Goal: Transaction & Acquisition: Purchase product/service

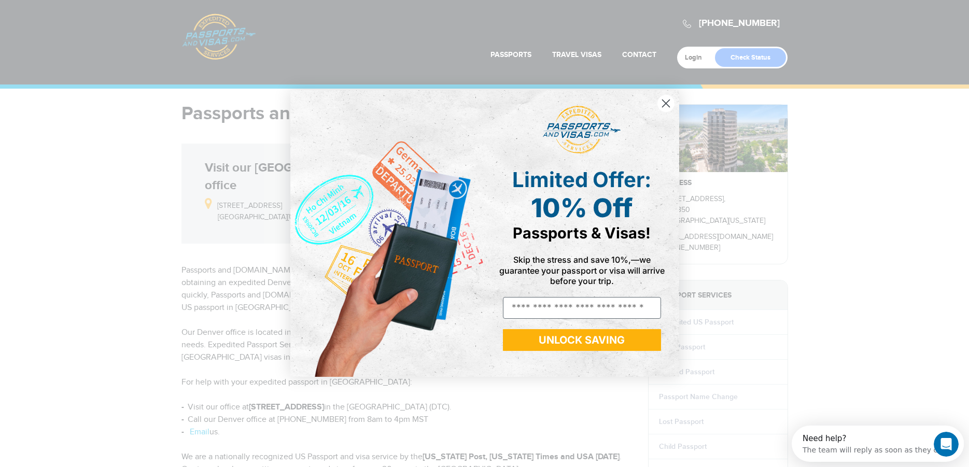
click at [664, 97] on circle "Close dialog" at bounding box center [665, 103] width 17 height 17
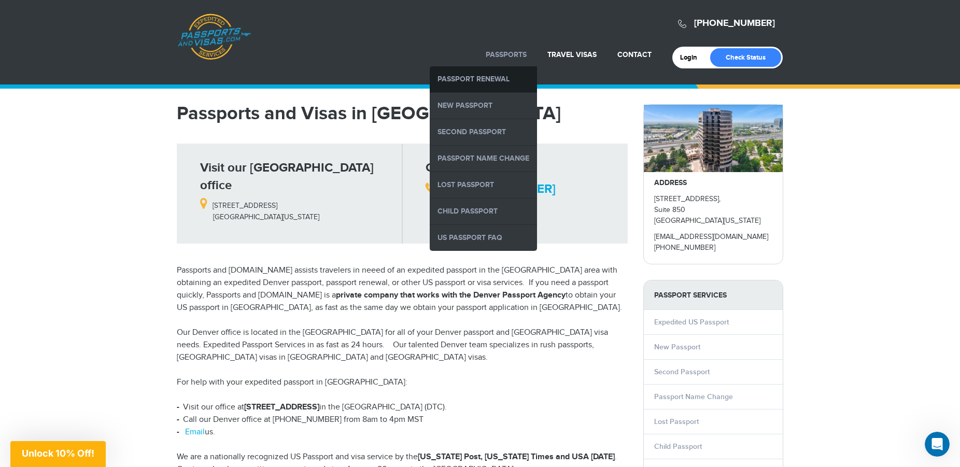
click at [499, 78] on link "Passport Renewal" at bounding box center [483, 79] width 107 height 26
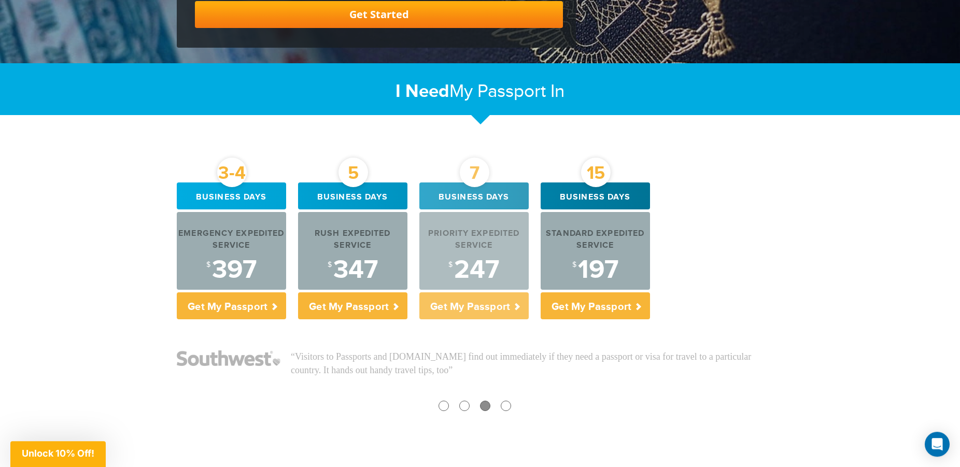
scroll to position [317, 0]
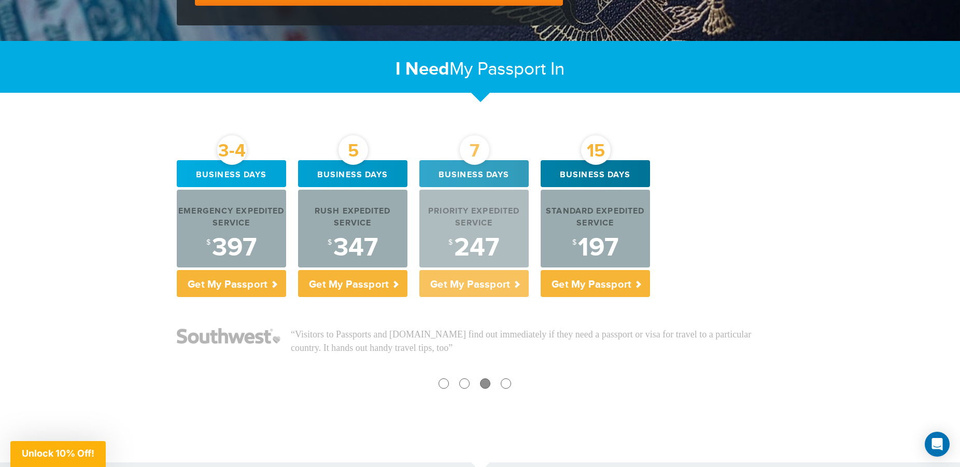
click at [506, 214] on div "Priority Expedited Service" at bounding box center [474, 218] width 109 height 24
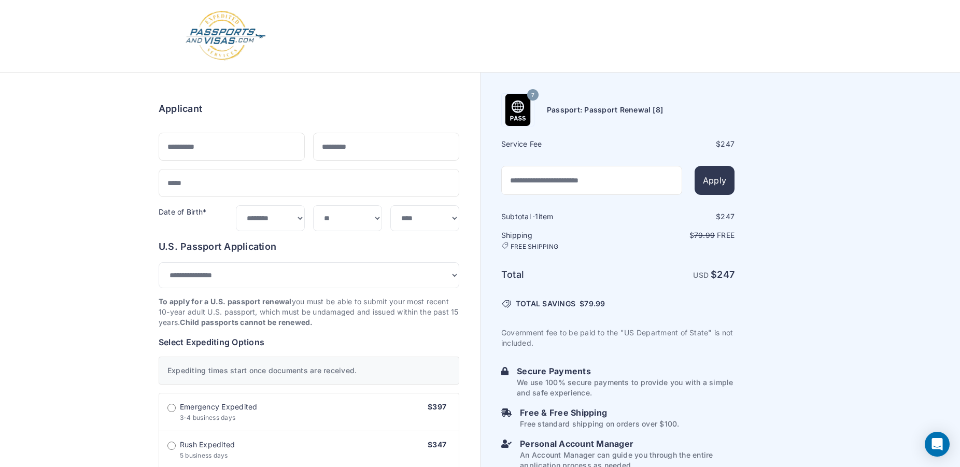
select select "*******"
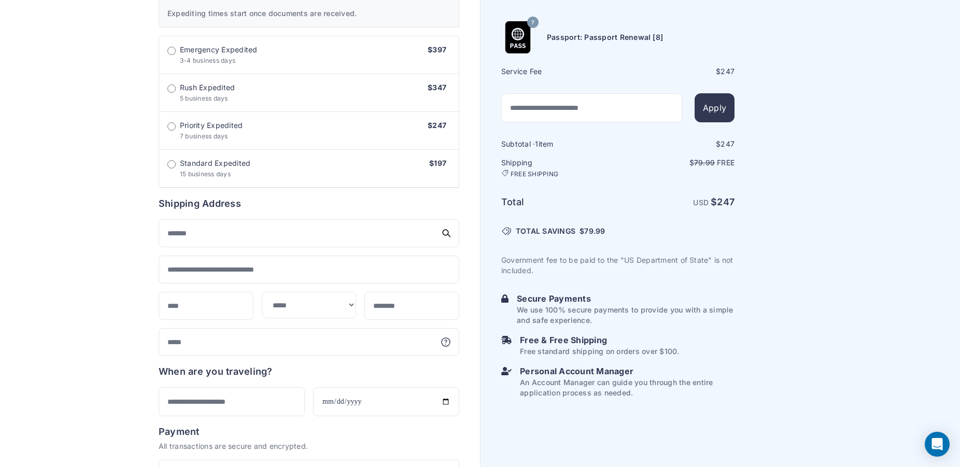
scroll to position [358, 0]
